Goal: Navigation & Orientation: Find specific page/section

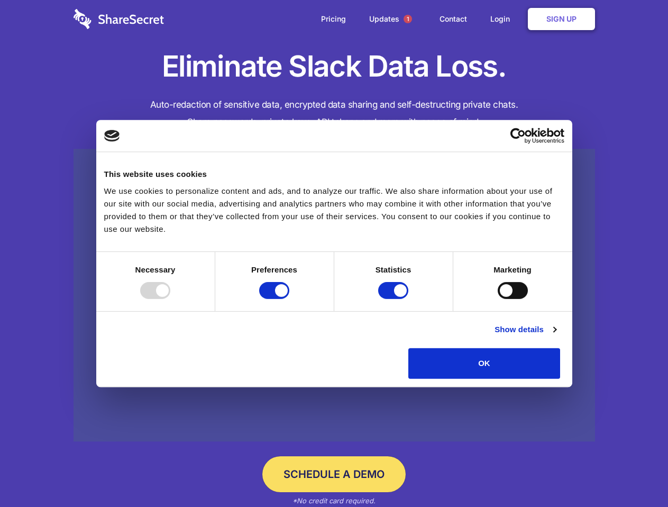
click at [170, 299] on div at bounding box center [155, 290] width 30 height 17
click at [289, 299] on input "Preferences" at bounding box center [274, 290] width 30 height 17
checkbox input "false"
click at [394, 299] on input "Statistics" at bounding box center [393, 290] width 30 height 17
checkbox input "false"
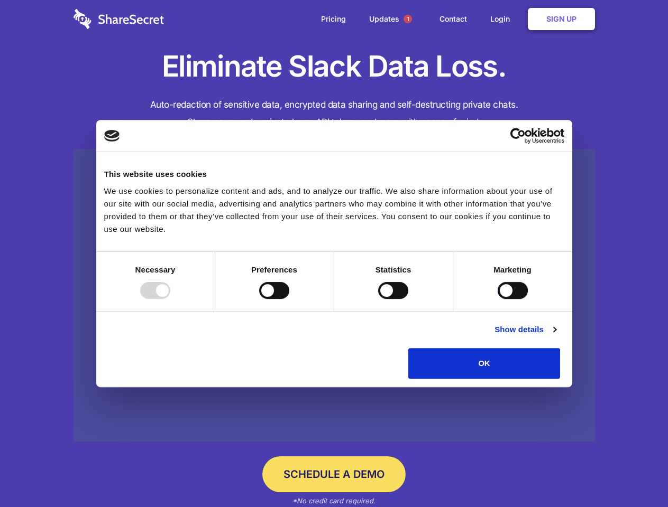
click at [497, 299] on input "Marketing" at bounding box center [512, 290] width 30 height 17
checkbox input "true"
click at [556, 336] on link "Show details" at bounding box center [524, 329] width 61 height 13
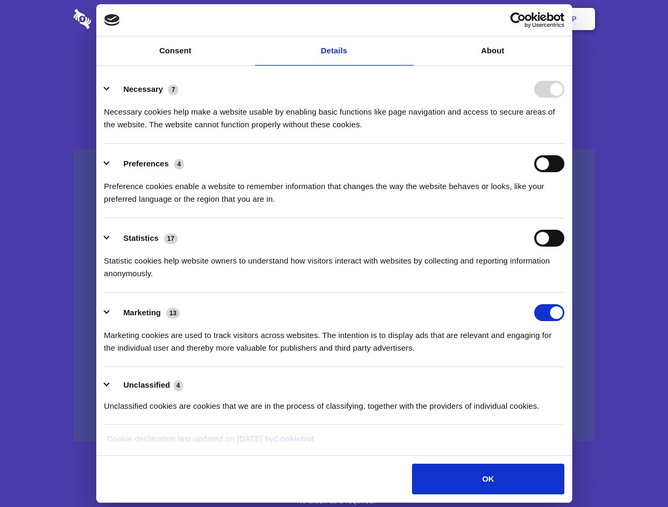
click at [564, 144] on li "Necessary 7 Necessary cookies help make a website usable by enabling basic func…" at bounding box center [334, 106] width 460 height 75
click at [407, 19] on span "1" at bounding box center [407, 19] width 8 height 8
